Goal: Information Seeking & Learning: Learn about a topic

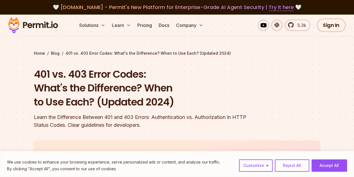
click at [167, 119] on div "Learn the Difference Between 401 and 403 Errors: Authentication vs. Authorizati…" at bounding box center [141, 121] width 215 height 16
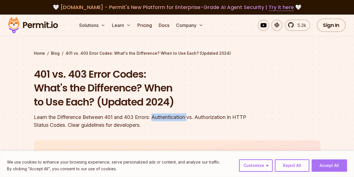
click at [321, 165] on button "Accept All" at bounding box center [330, 165] width 36 height 12
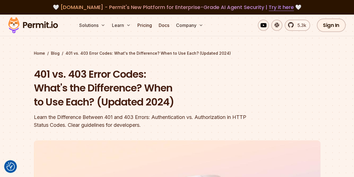
click at [109, 77] on h1 "401 vs. 403 Error Codes: What's the Difference? When to Use Each? (Updated 2024)" at bounding box center [141, 88] width 215 height 42
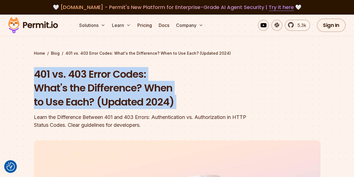
click at [109, 77] on h1 "401 vs. 403 Error Codes: What's the Difference? When to Use Each? (Updated 2024)" at bounding box center [141, 88] width 215 height 42
